Goal: Navigation & Orientation: Find specific page/section

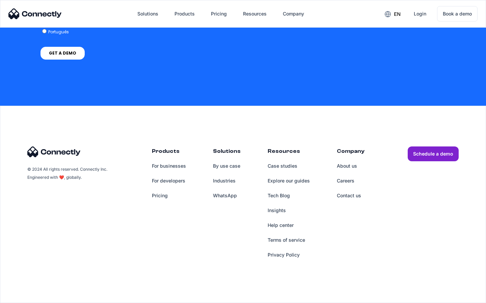
scroll to position [2773, 0]
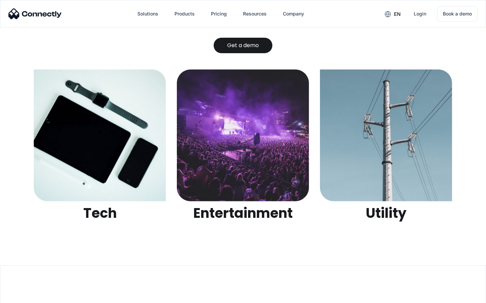
scroll to position [2127, 0]
